Goal: Check status: Check status

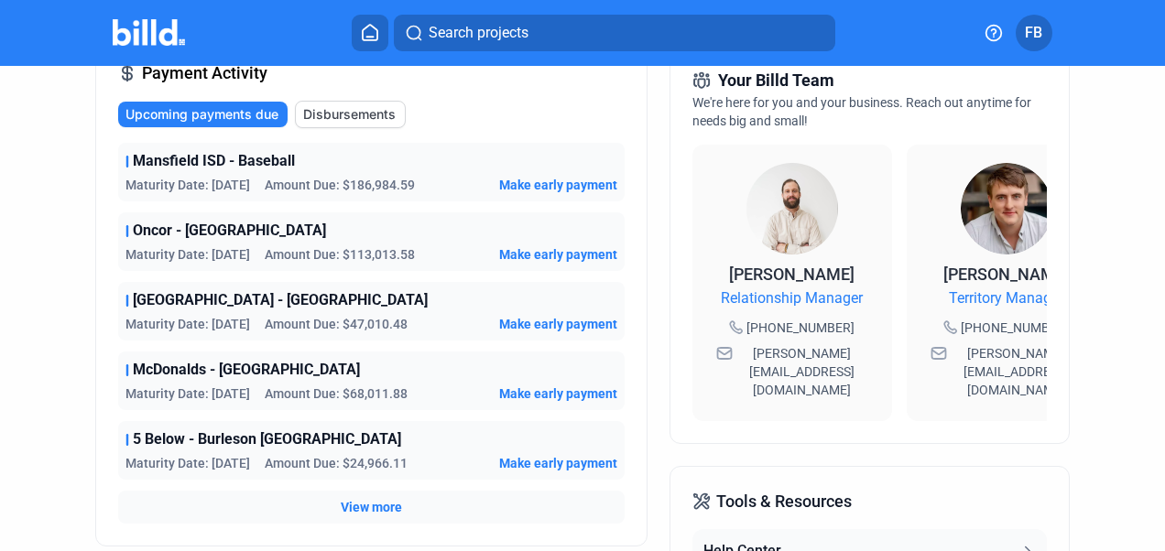
scroll to position [366, 0]
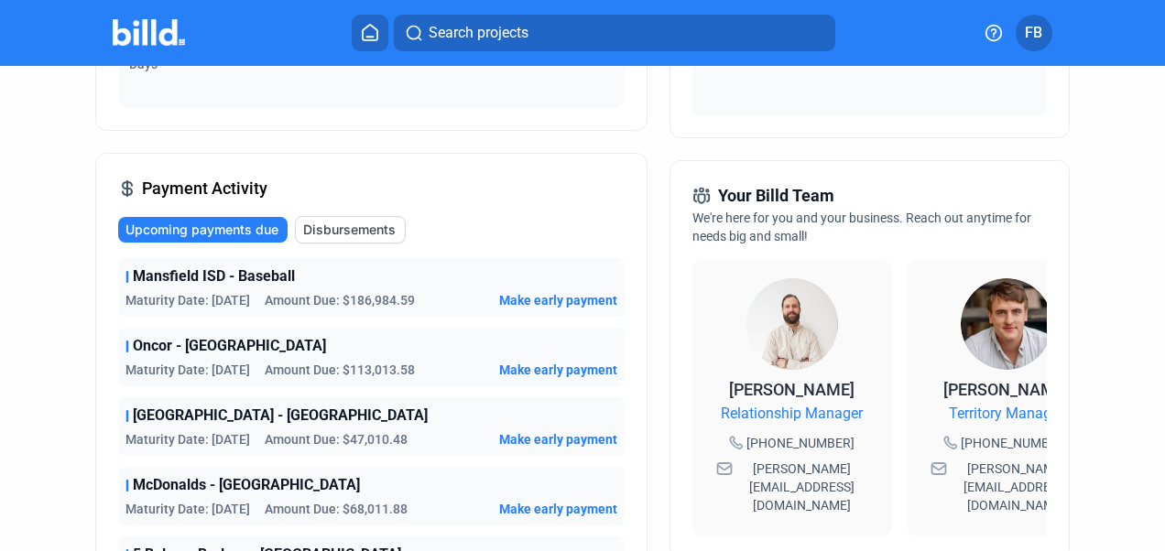
click at [373, 282] on div "Mansfield ISD - Baseball" at bounding box center [371, 277] width 492 height 22
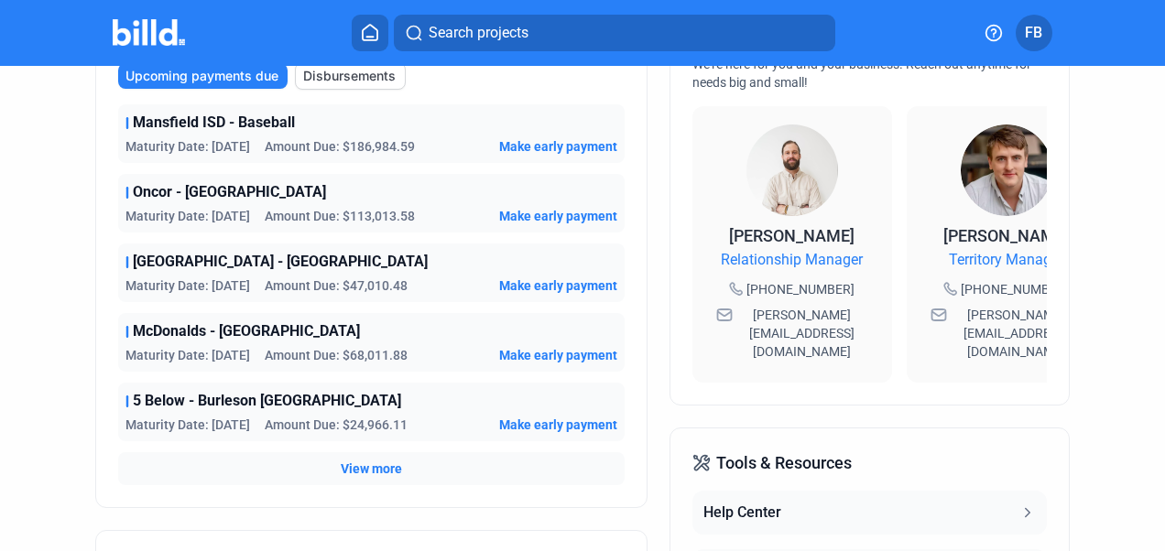
scroll to position [549, 0]
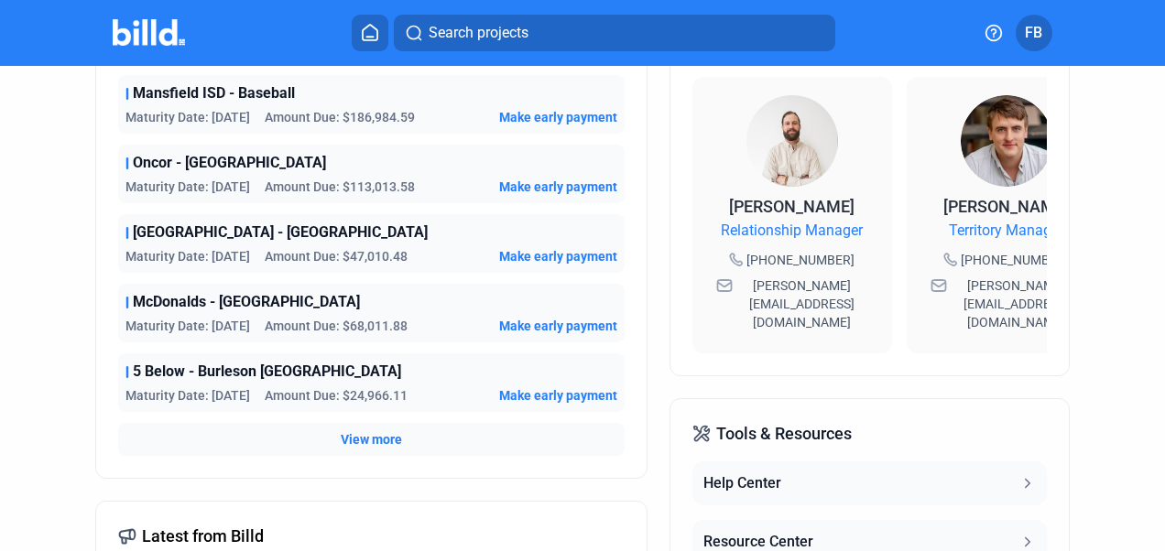
click at [363, 439] on span "View more" at bounding box center [371, 439] width 61 height 18
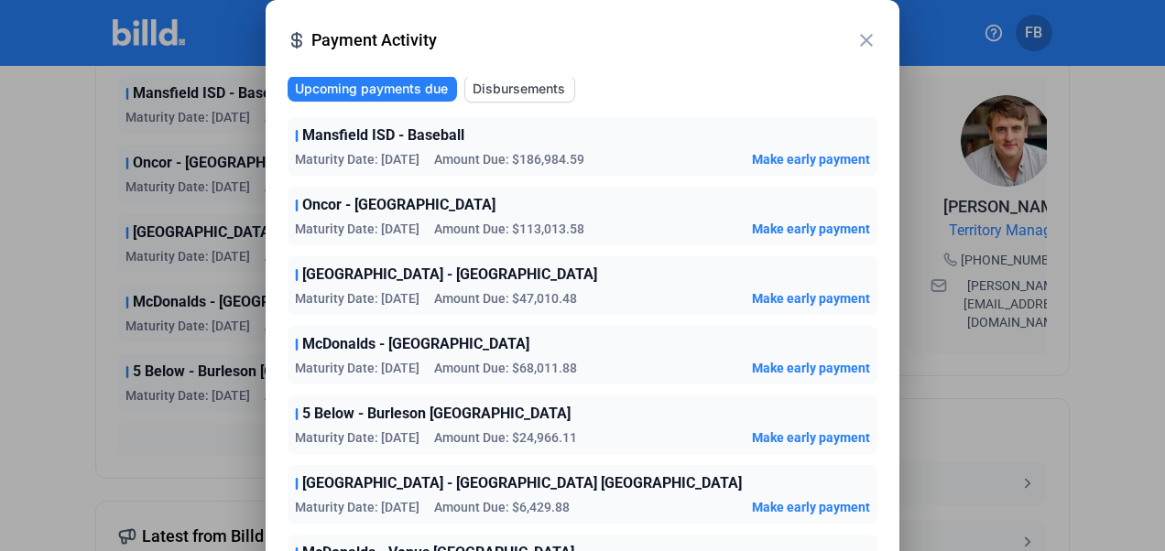
scroll to position [0, 0]
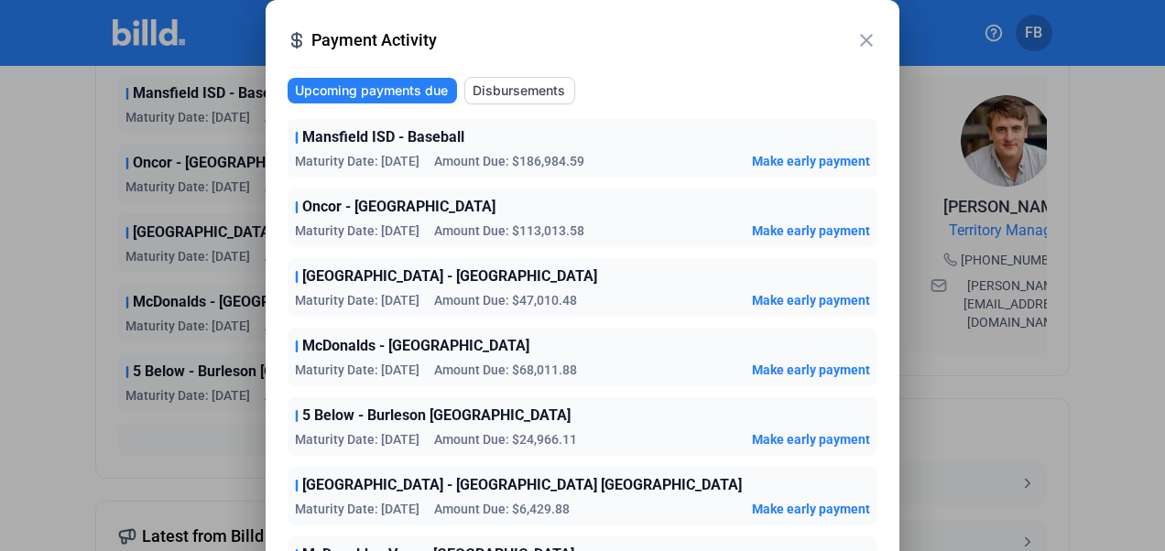
click at [876, 44] on mat-icon "close" at bounding box center [866, 40] width 22 height 22
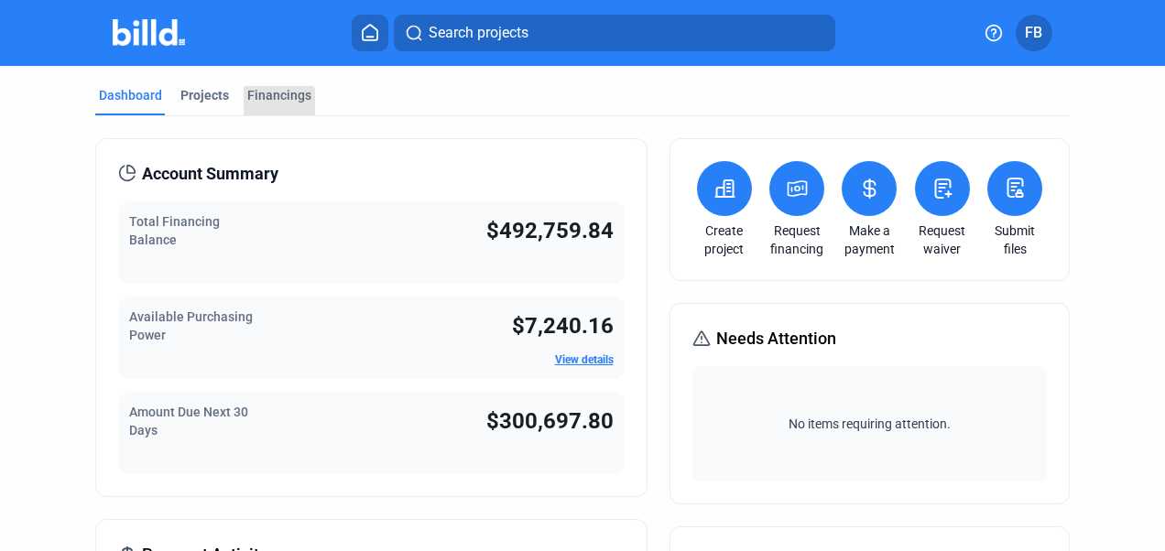
click at [273, 104] on div "Financings" at bounding box center [279, 100] width 71 height 29
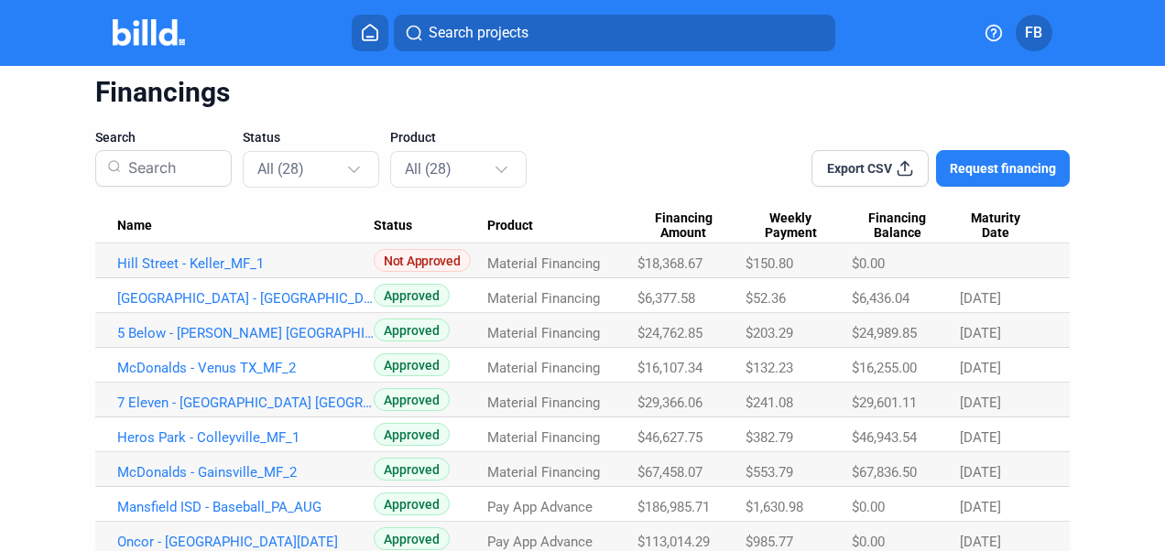
scroll to position [92, 0]
